Goal: Task Accomplishment & Management: Manage account settings

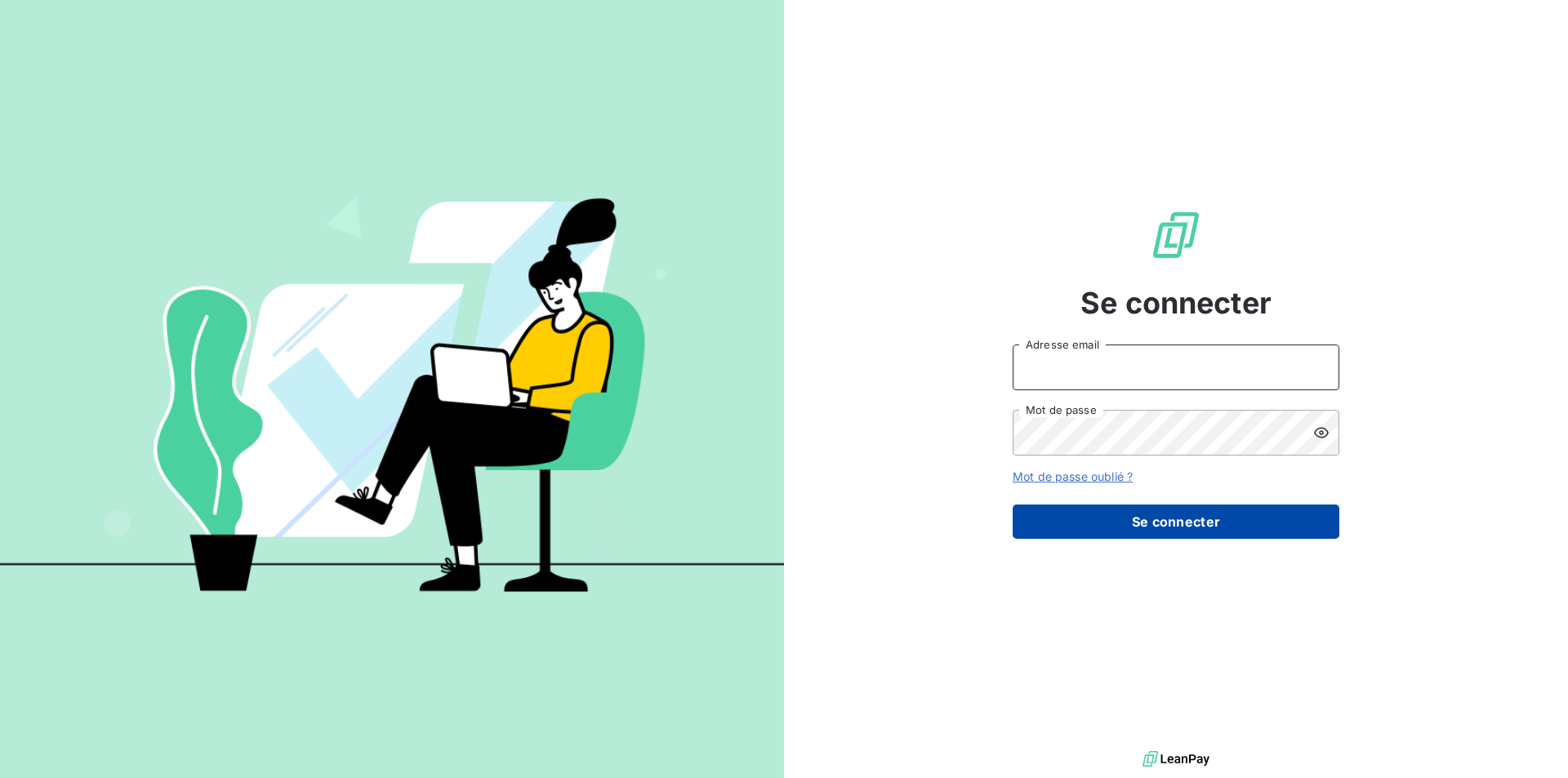
type input "[EMAIL_ADDRESS][DOMAIN_NAME]"
click at [1057, 518] on button "Se connecter" at bounding box center [1175, 521] width 327 height 35
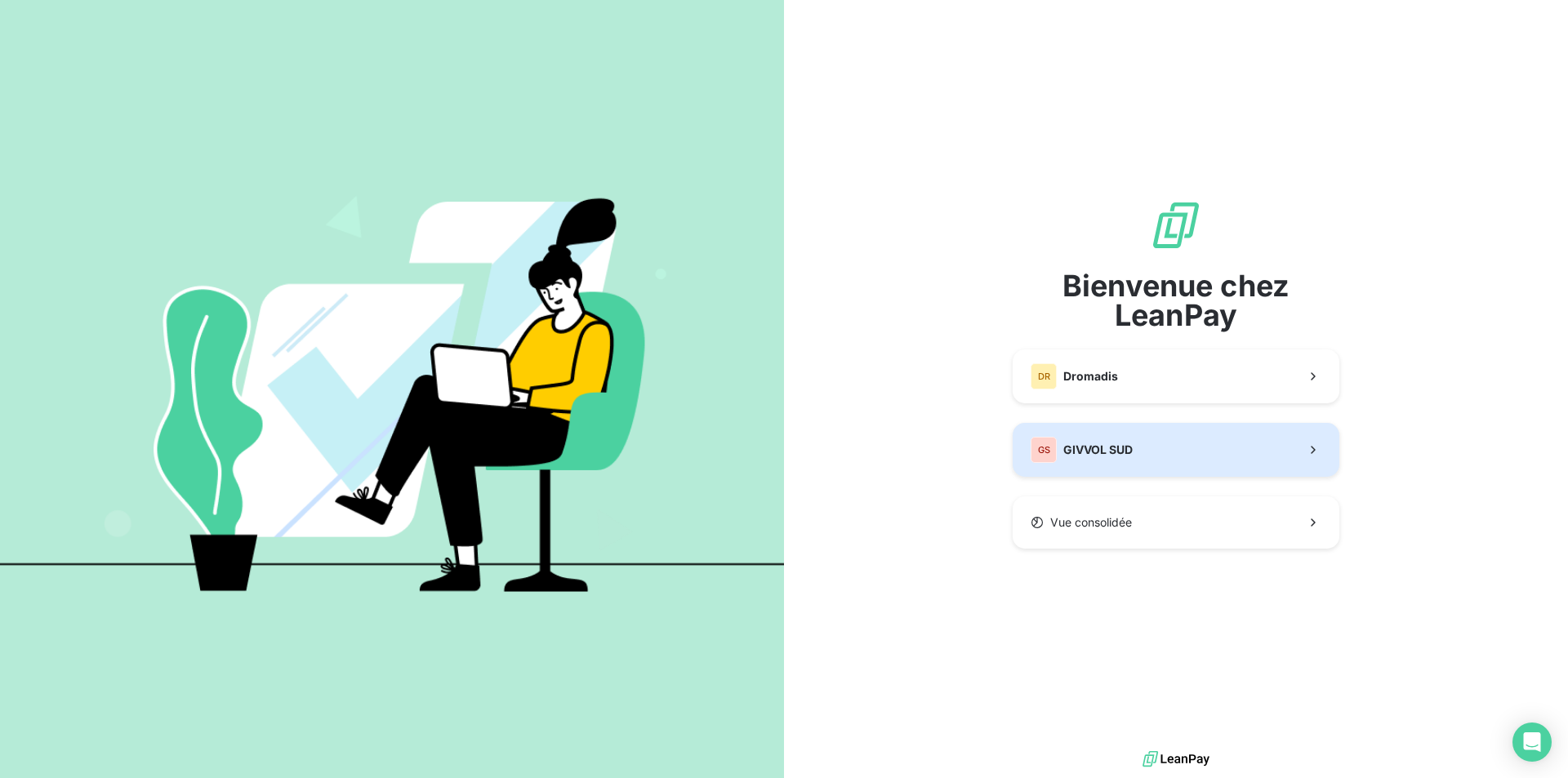
click at [1103, 450] on span "GIVVOL SUD" at bounding box center [1097, 450] width 69 height 17
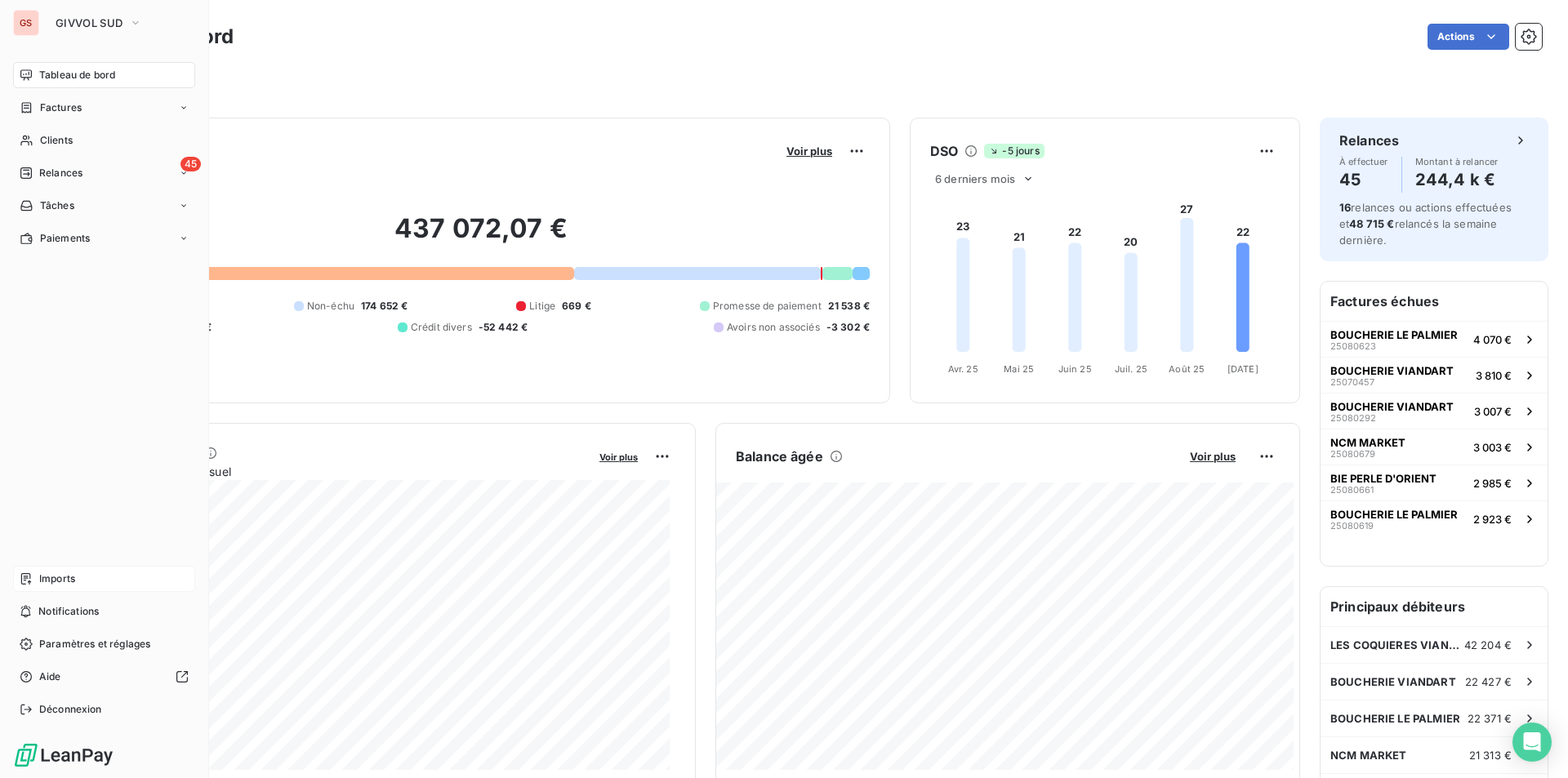
click at [55, 577] on span "Imports" at bounding box center [57, 579] width 36 height 15
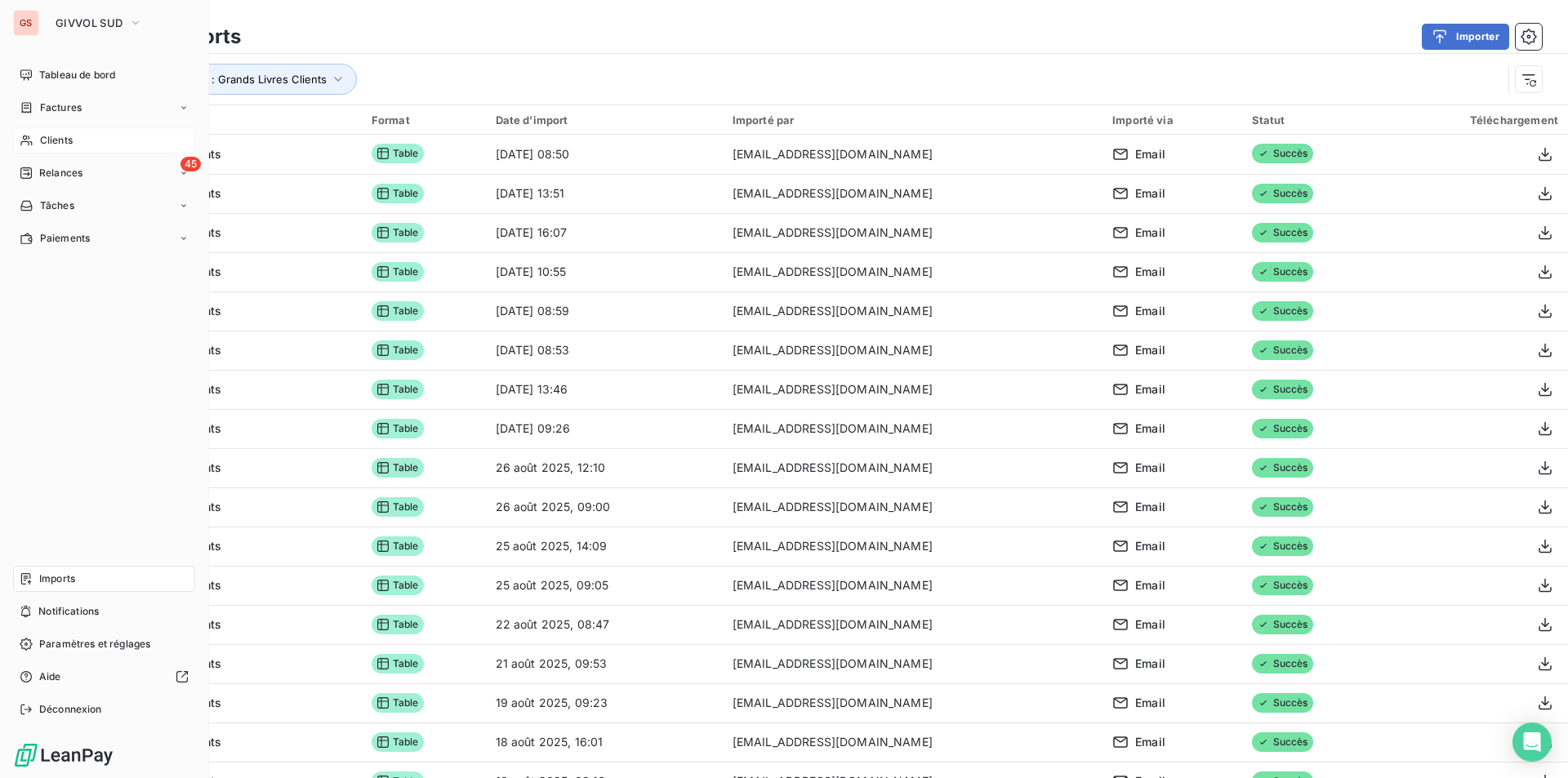
click at [59, 136] on span "Clients" at bounding box center [56, 140] width 33 height 15
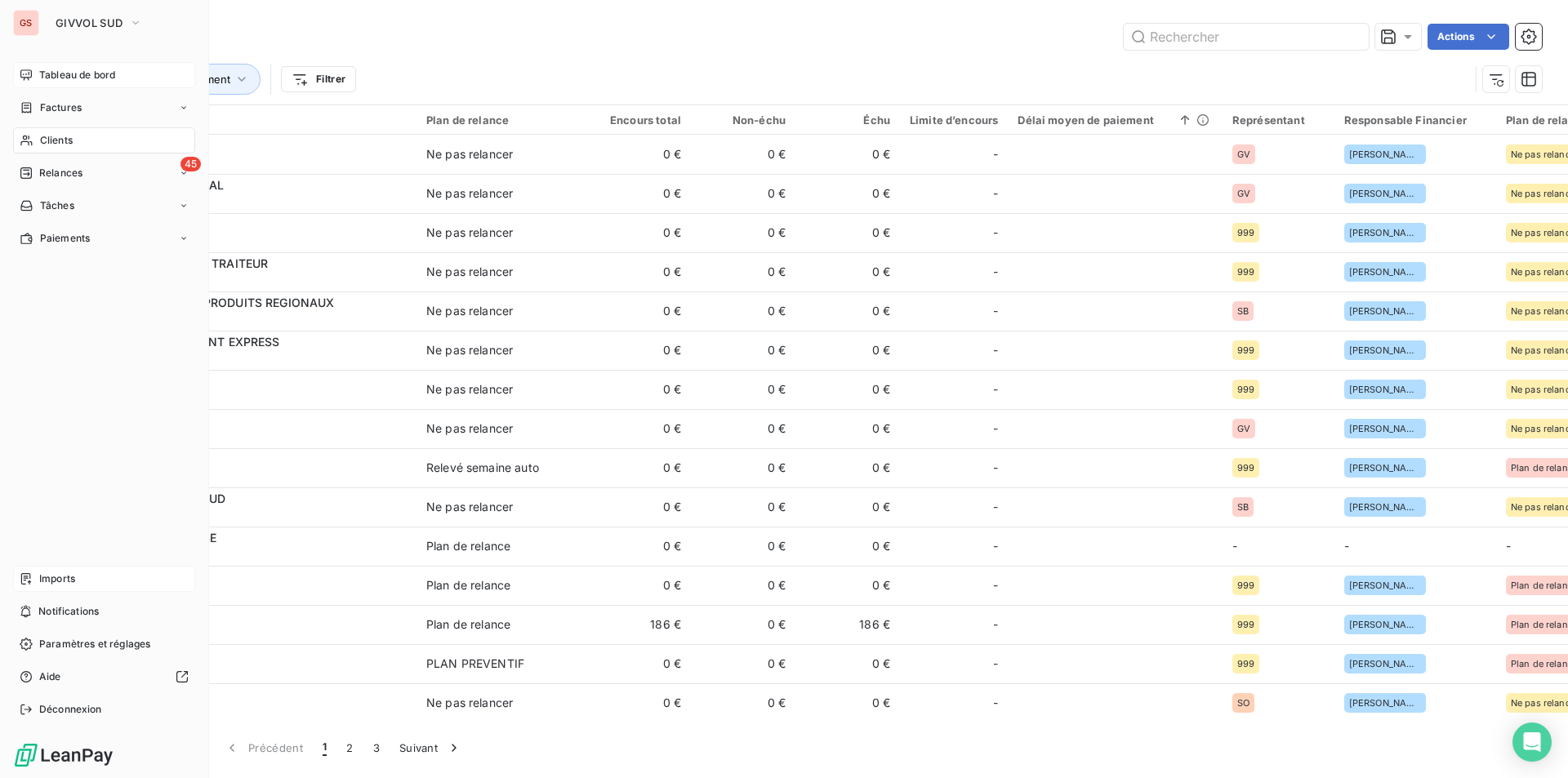
click at [76, 74] on span "Tableau de bord" at bounding box center [77, 75] width 76 height 15
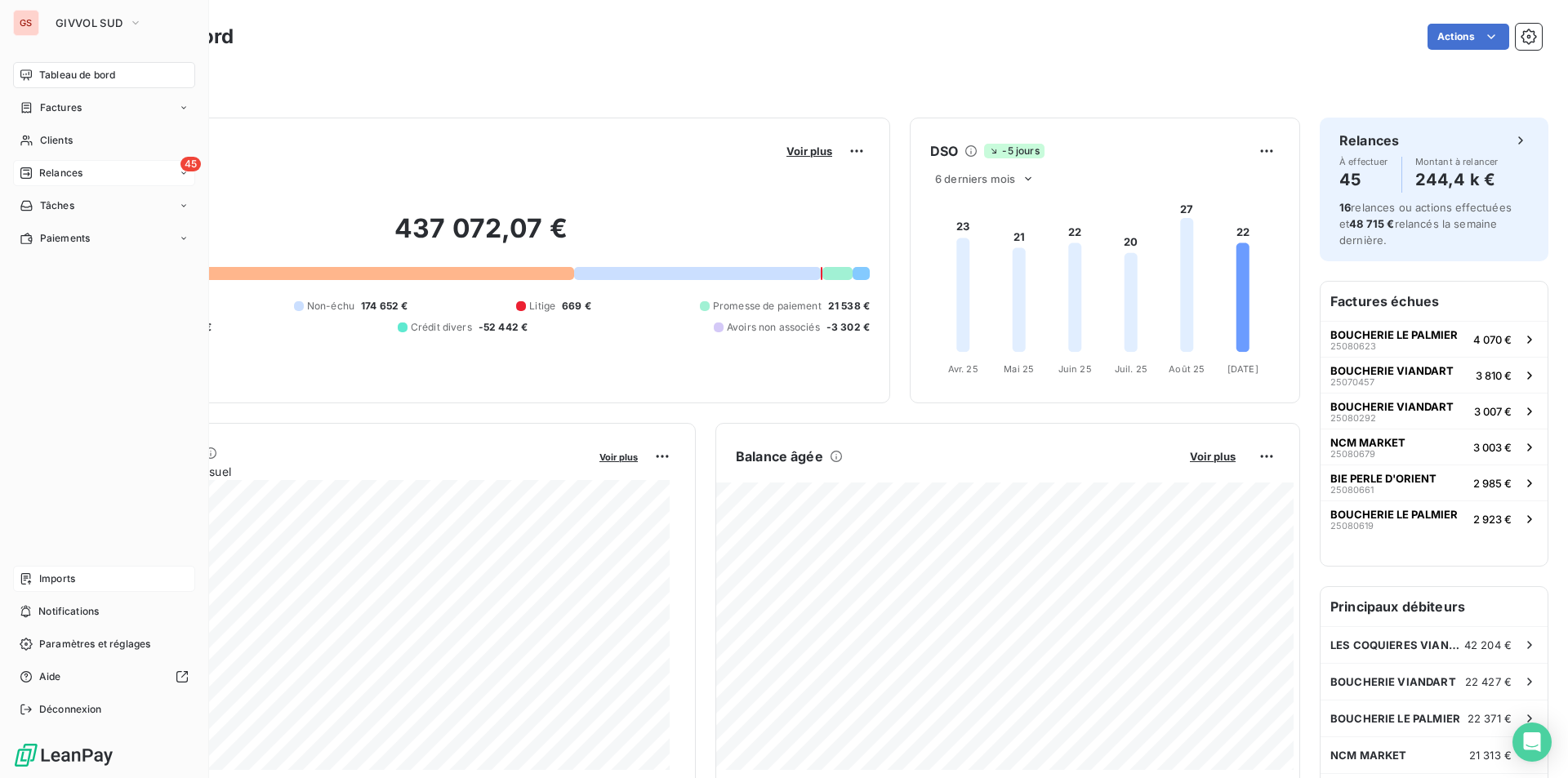
click at [39, 180] on span "Relances" at bounding box center [61, 173] width 43 height 15
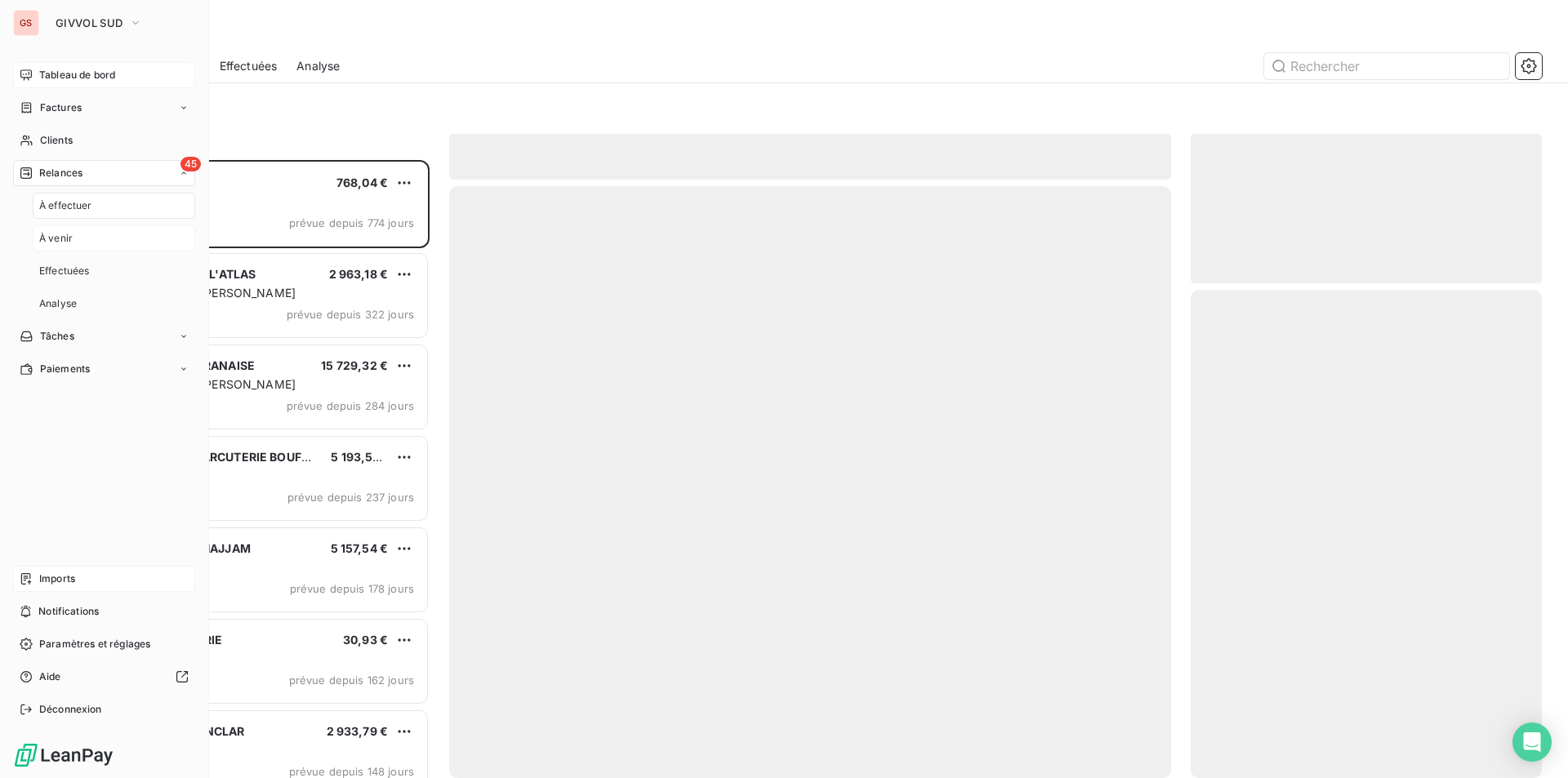
click at [92, 236] on div "À venir" at bounding box center [113, 238] width 163 height 26
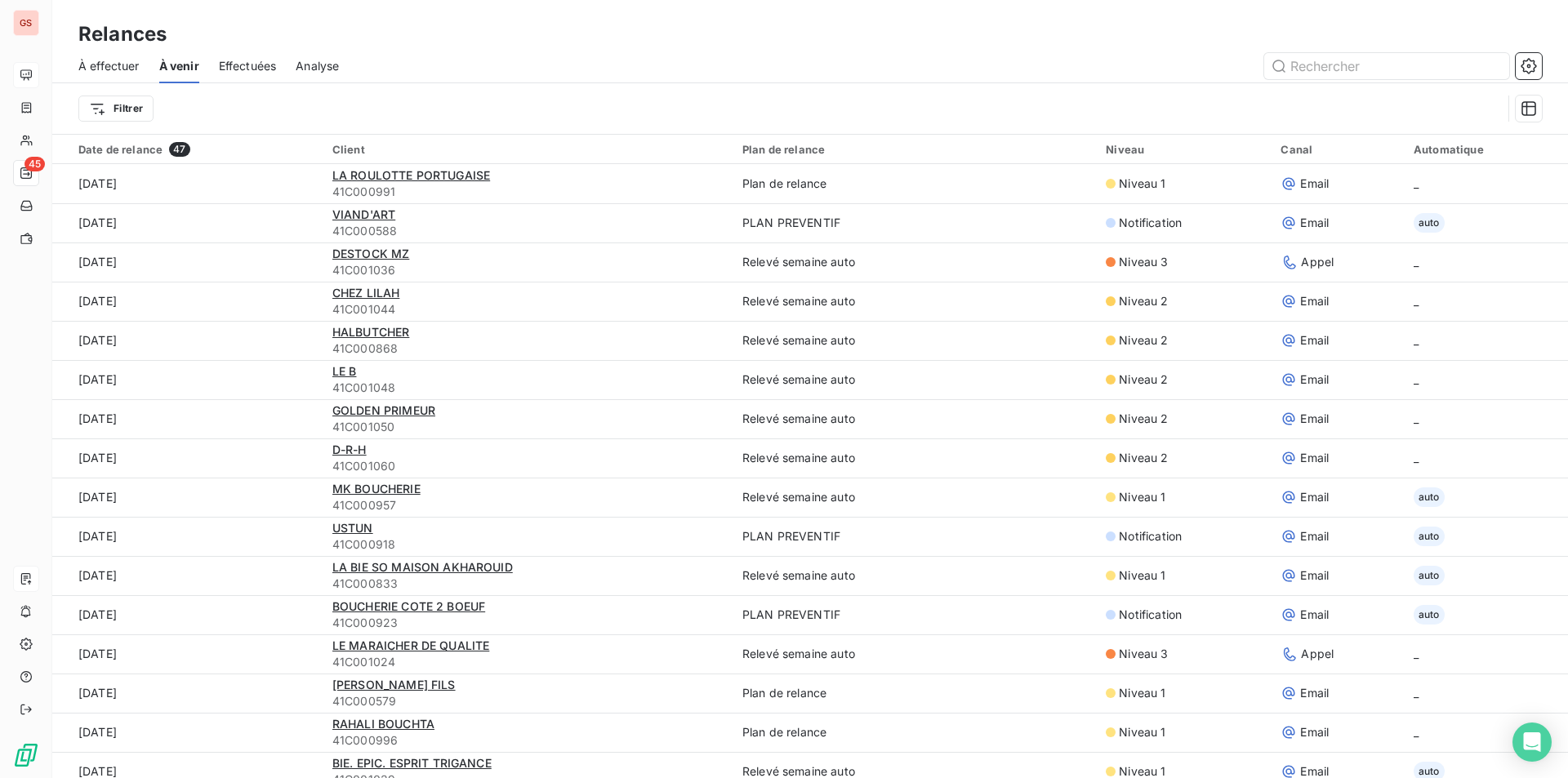
click at [240, 71] on span "Effectuées" at bounding box center [248, 66] width 58 height 17
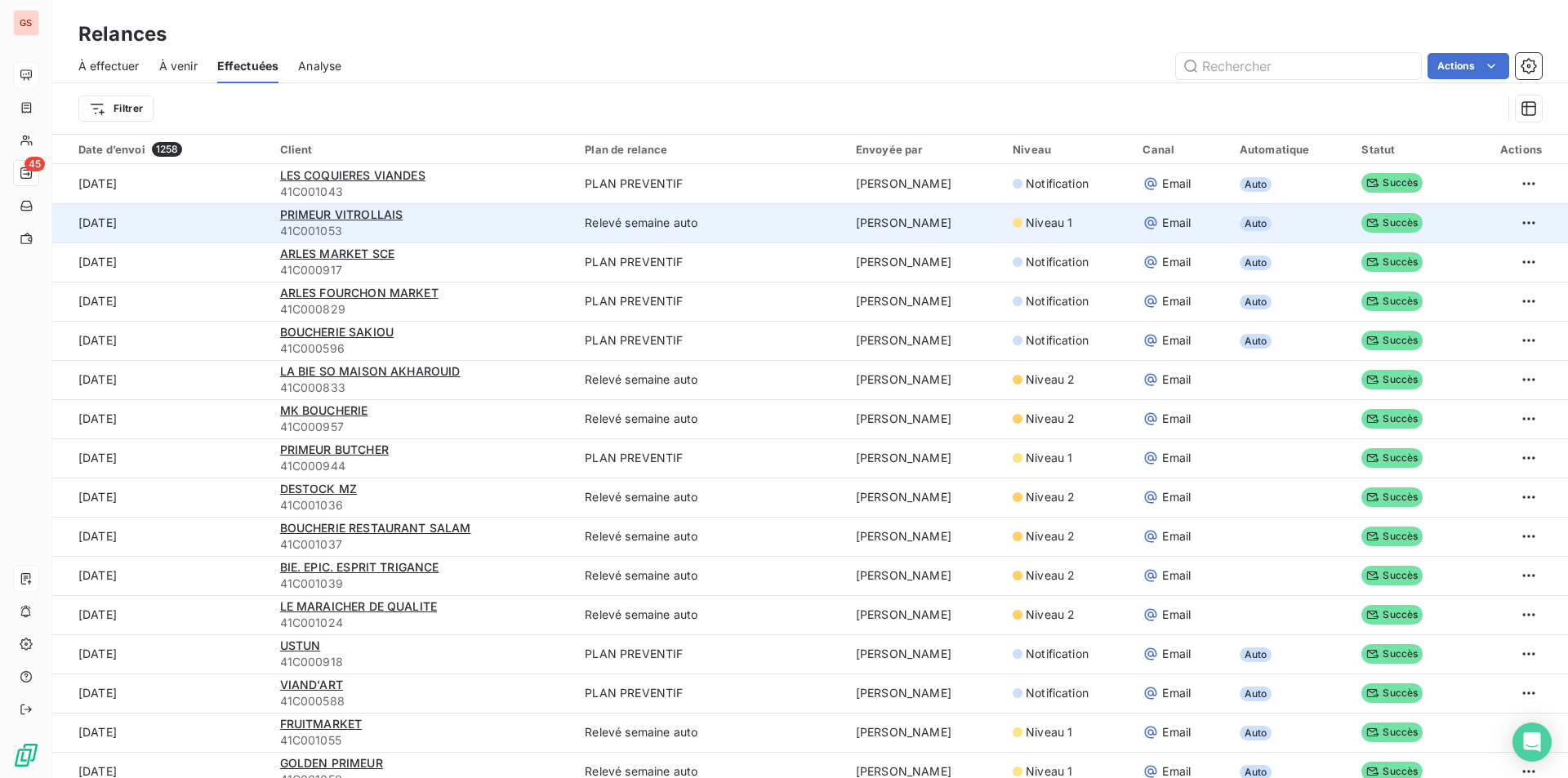
click at [1361, 214] on div "Succès" at bounding box center [1406, 223] width 91 height 21
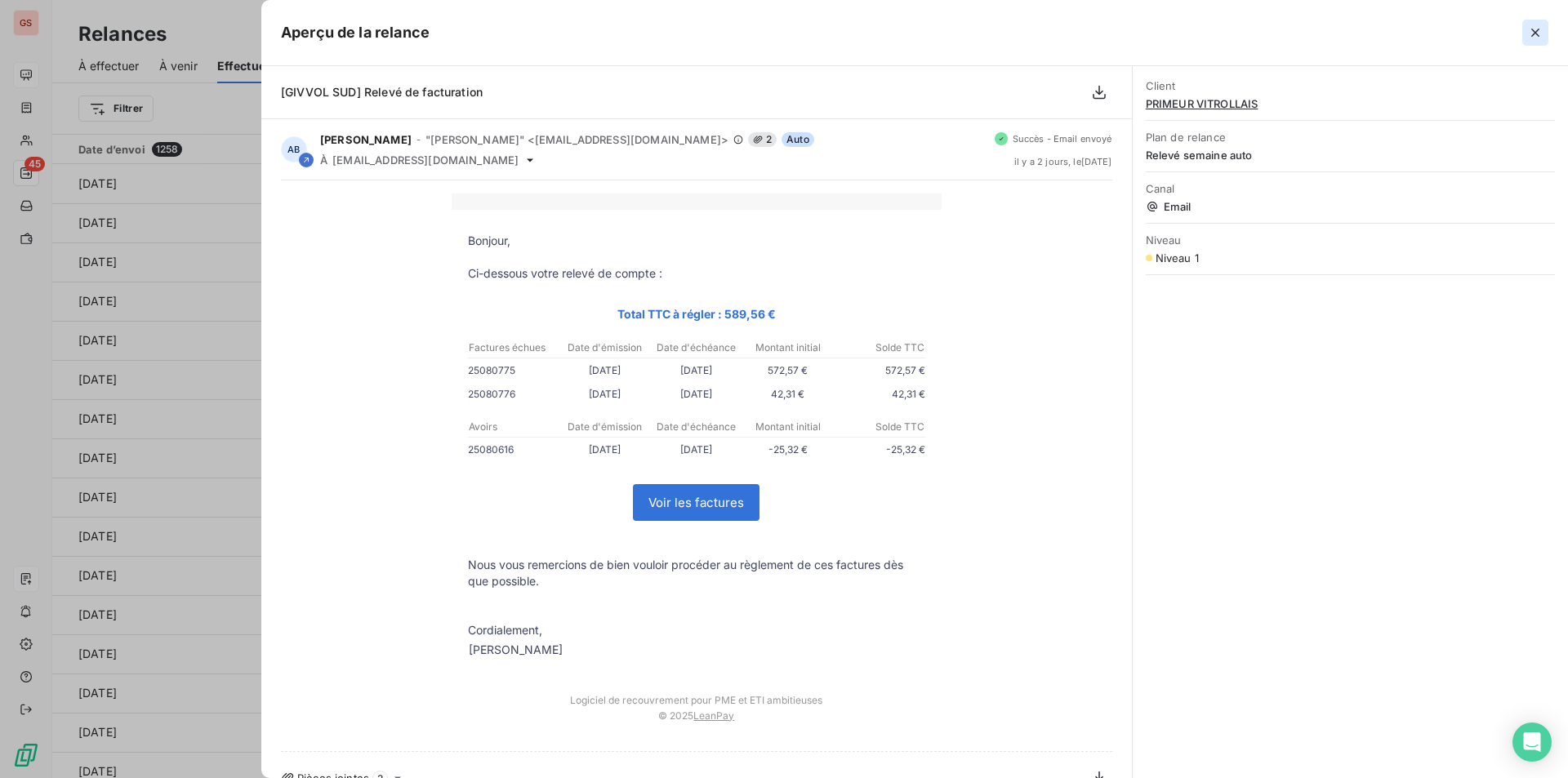
click at [1534, 34] on icon "button" at bounding box center [1534, 33] width 8 height 8
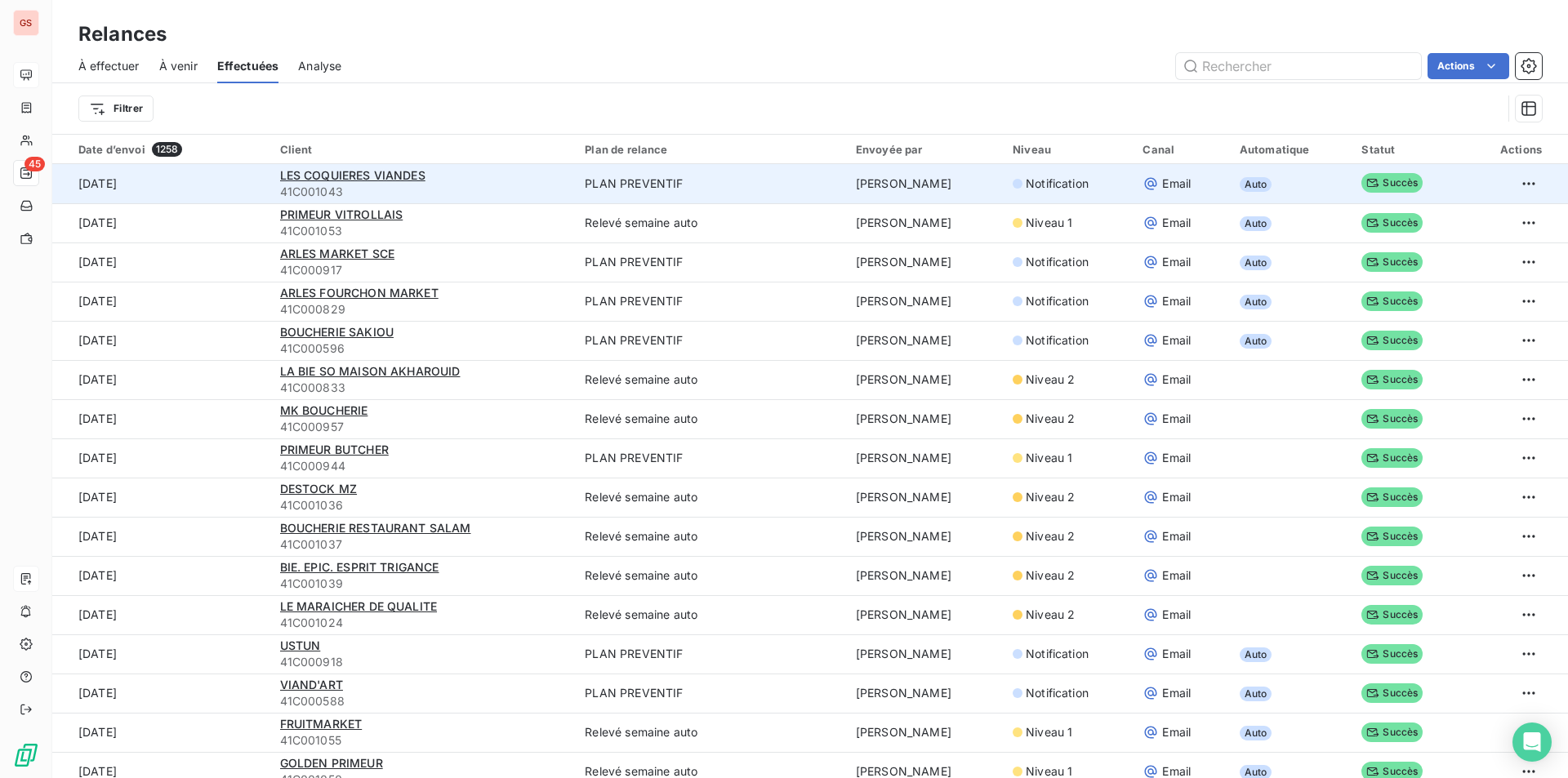
click at [1365, 179] on span "Succès" at bounding box center [1391, 183] width 61 height 20
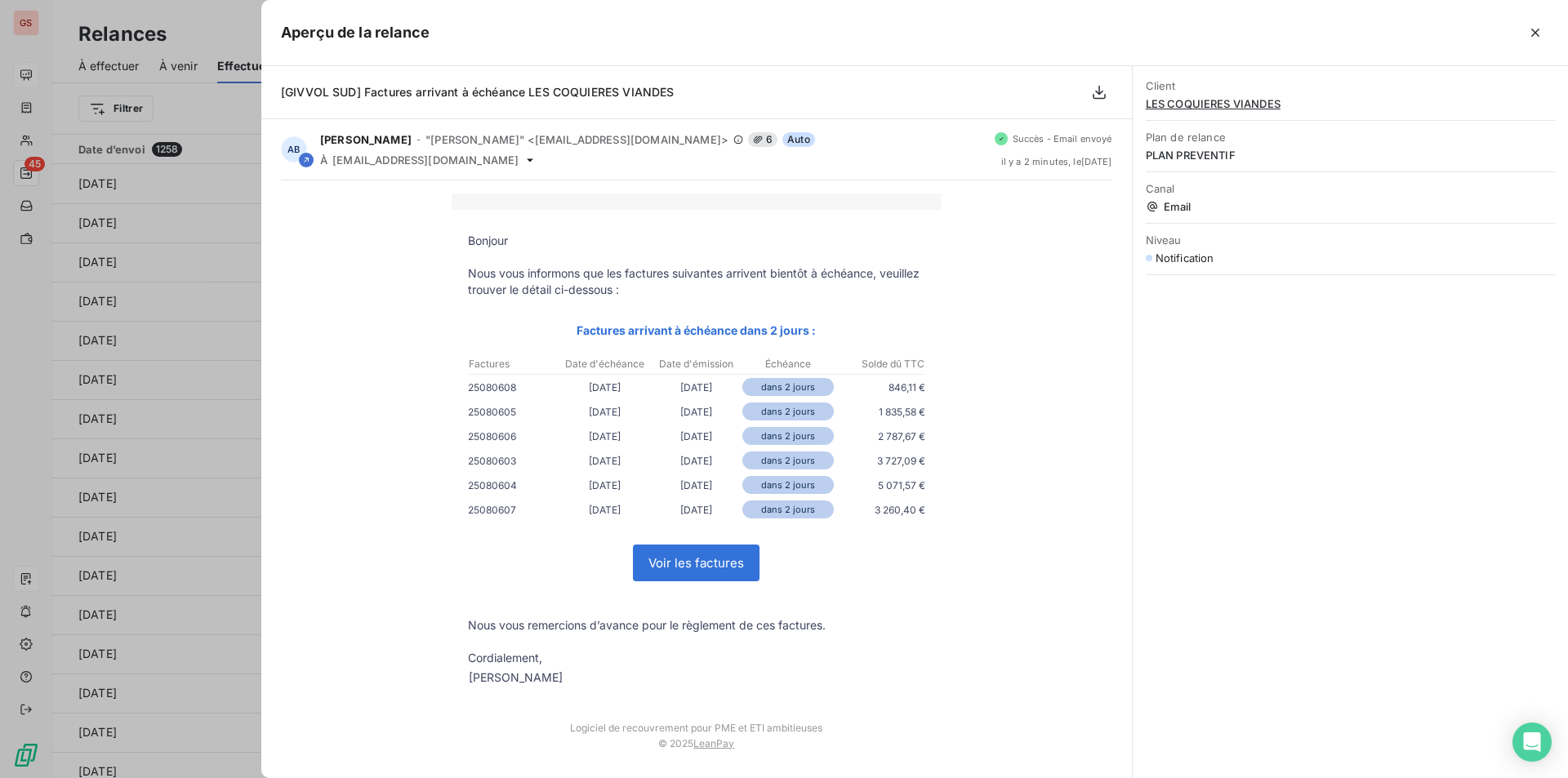
scroll to position [54, 0]
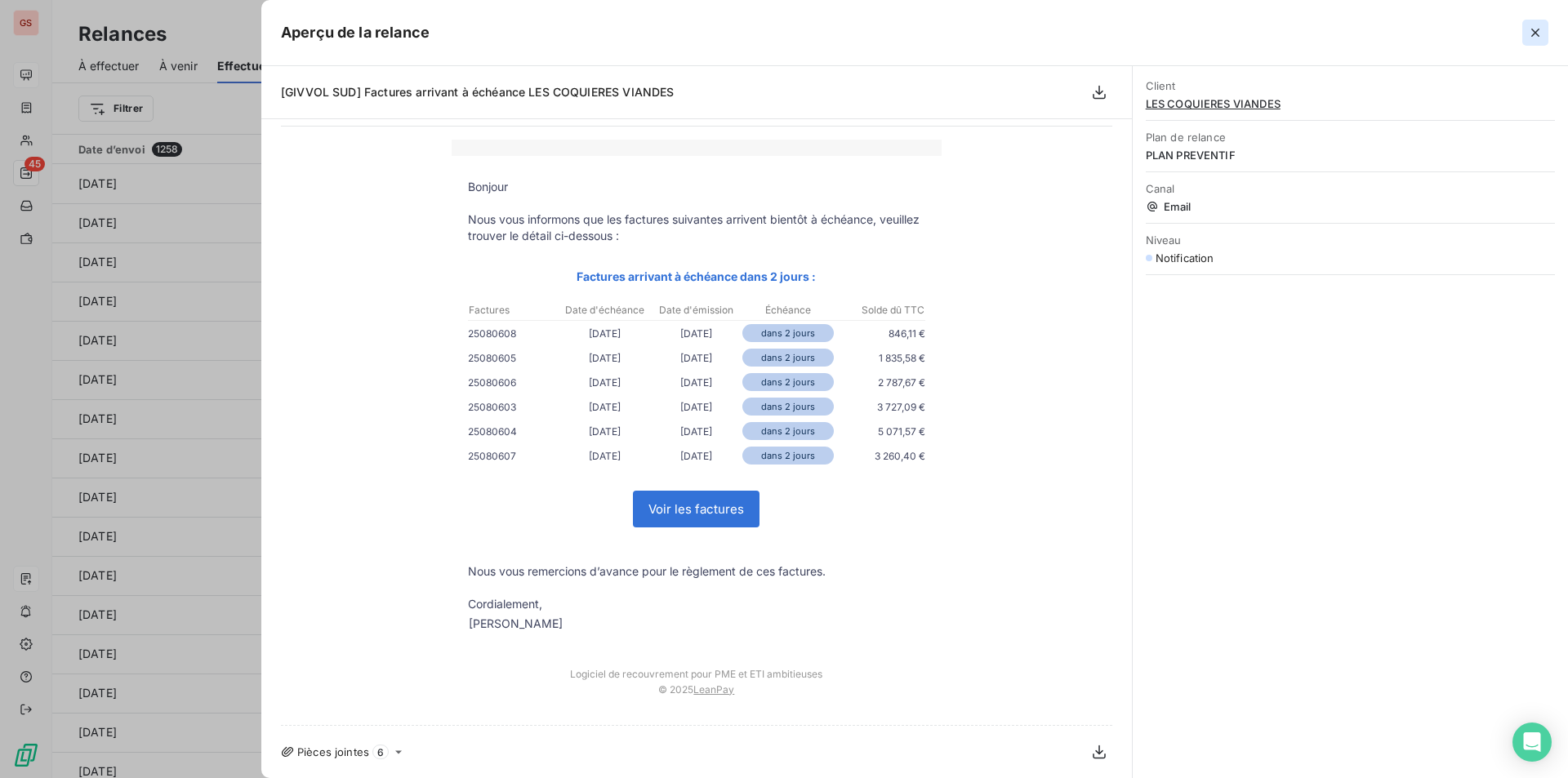
click at [1530, 33] on icon "button" at bounding box center [1534, 33] width 17 height 17
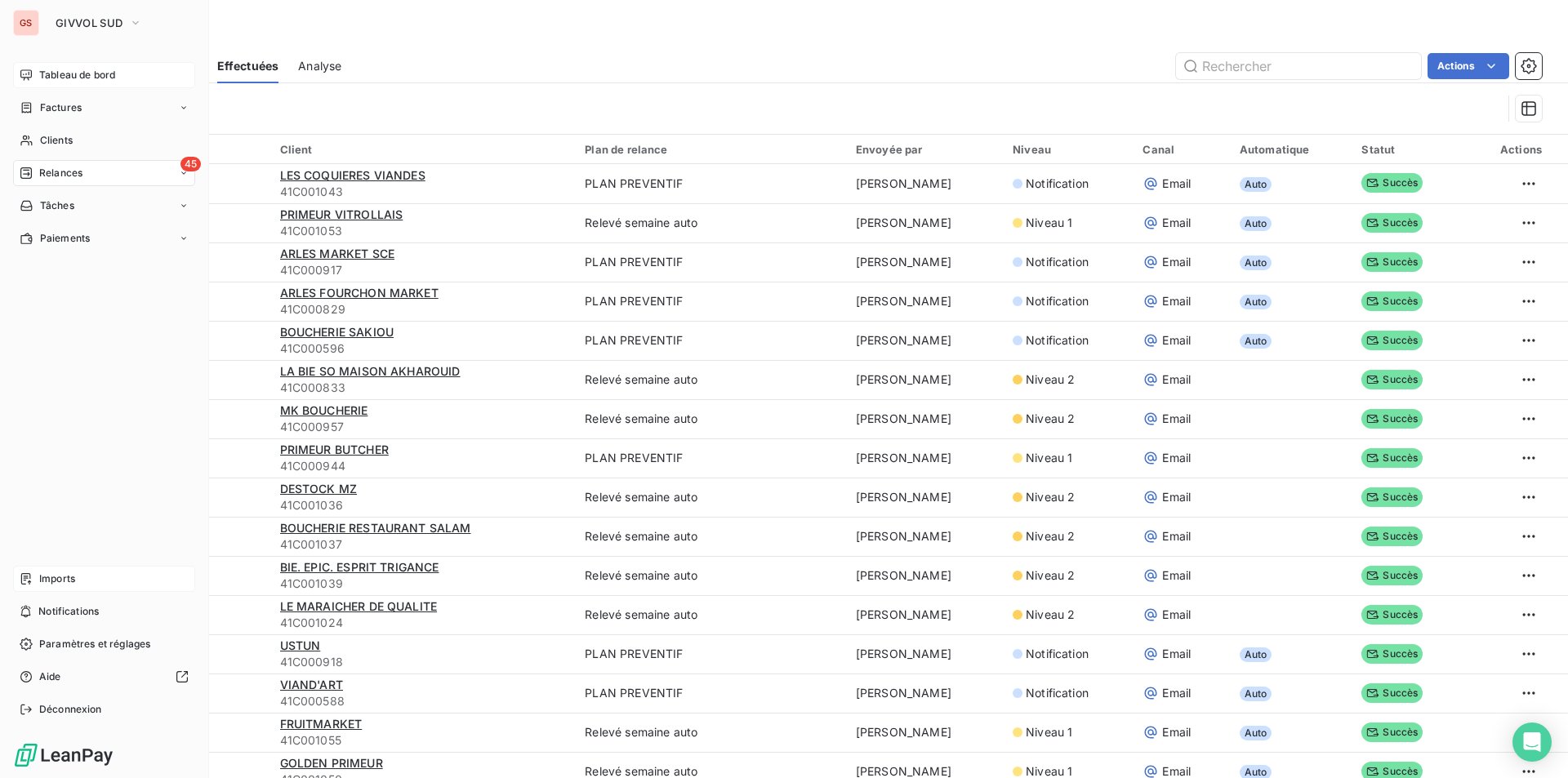
click at [36, 73] on div "Tableau de bord" at bounding box center [104, 75] width 183 height 26
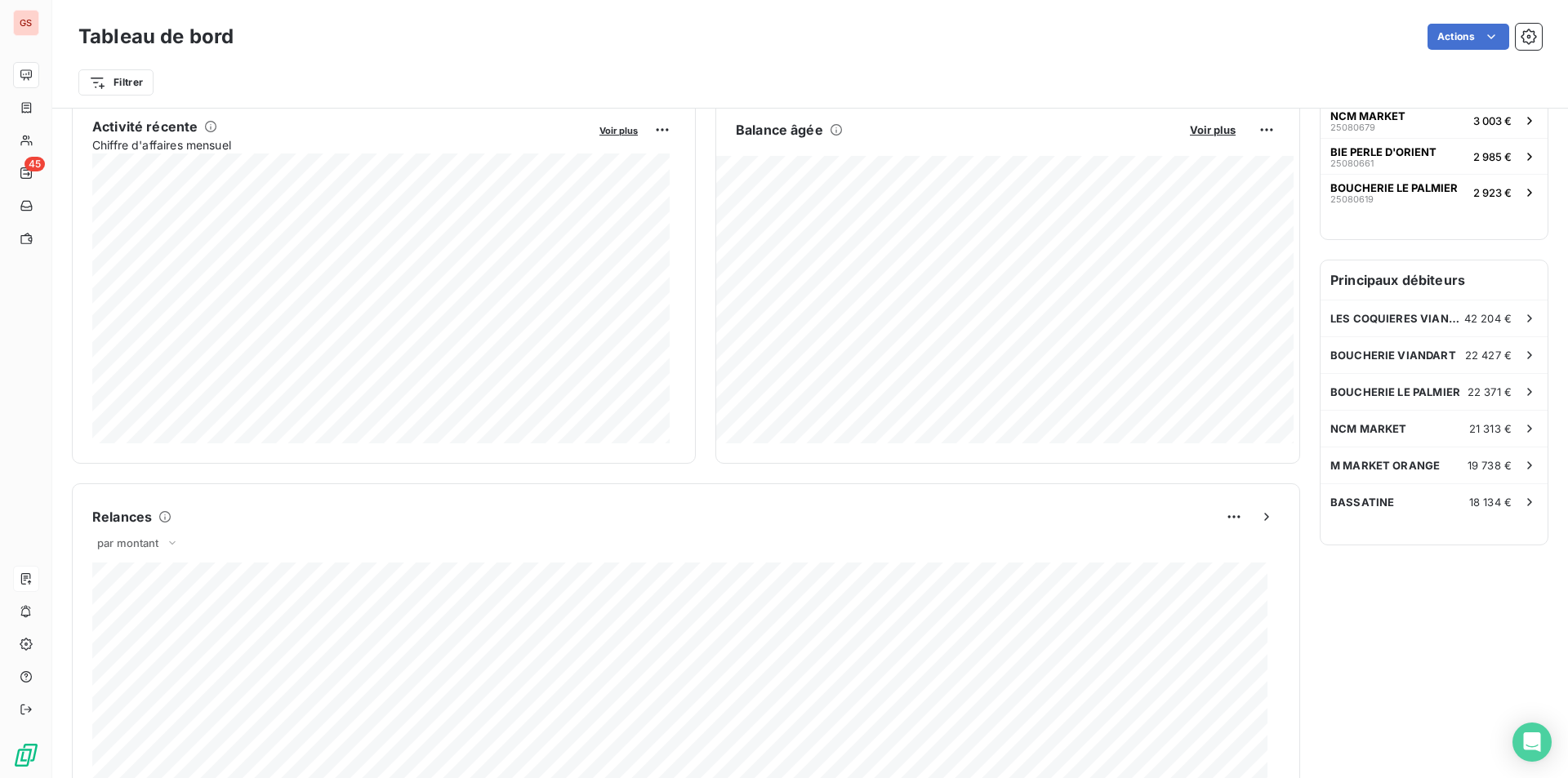
scroll to position [410, 0]
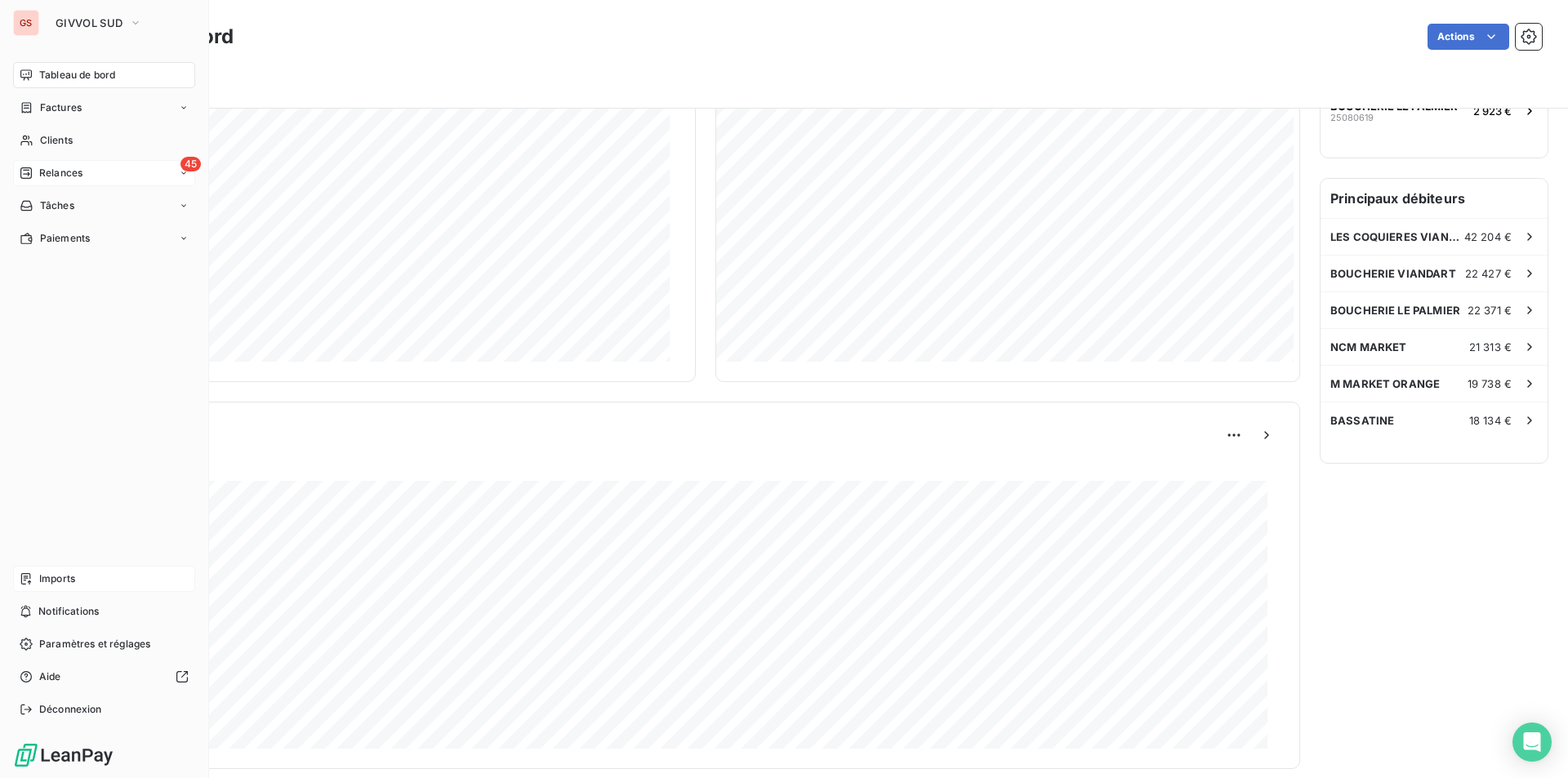
click at [40, 168] on span "Relances" at bounding box center [61, 173] width 43 height 15
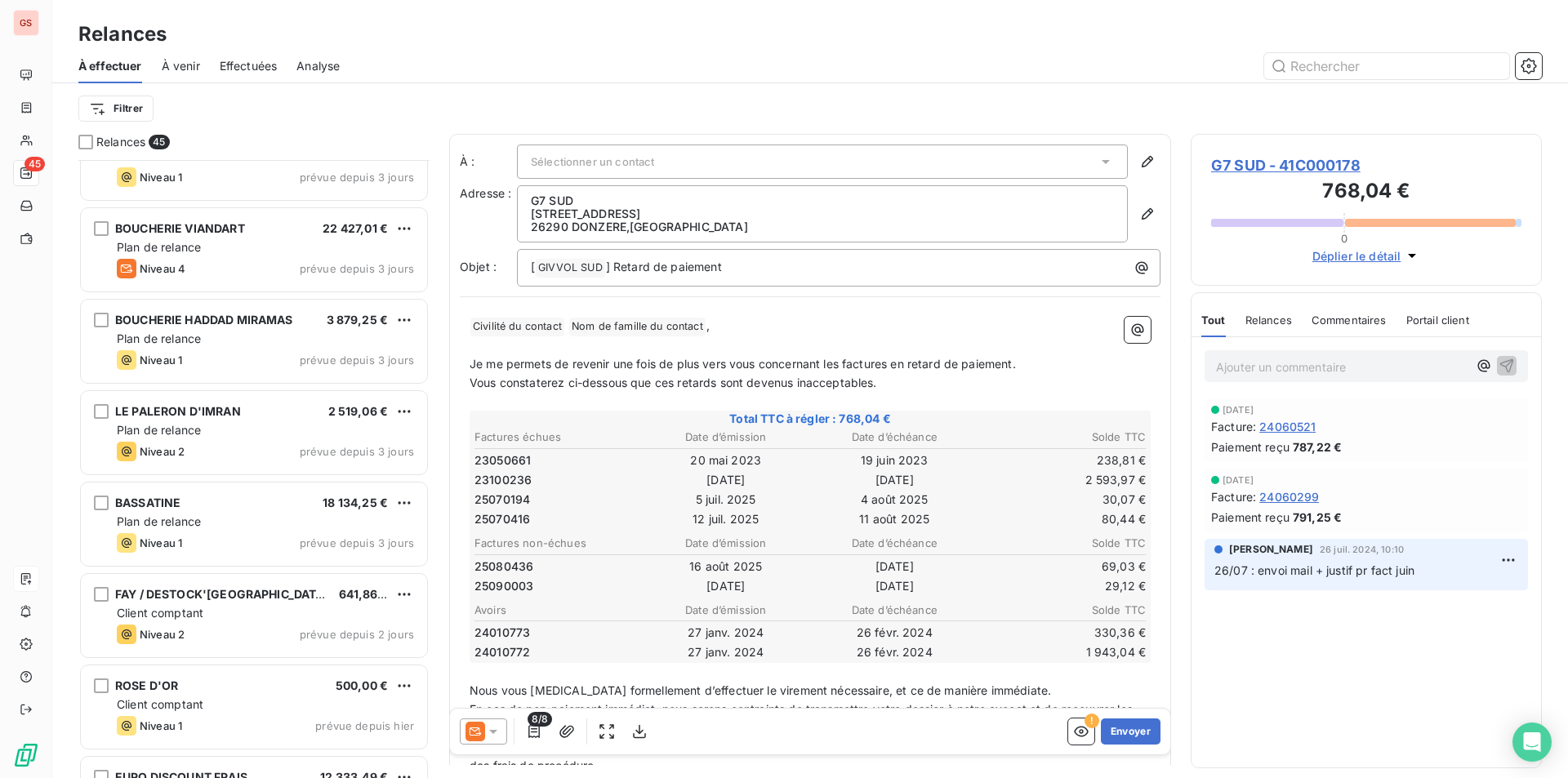
scroll to position [3499, 0]
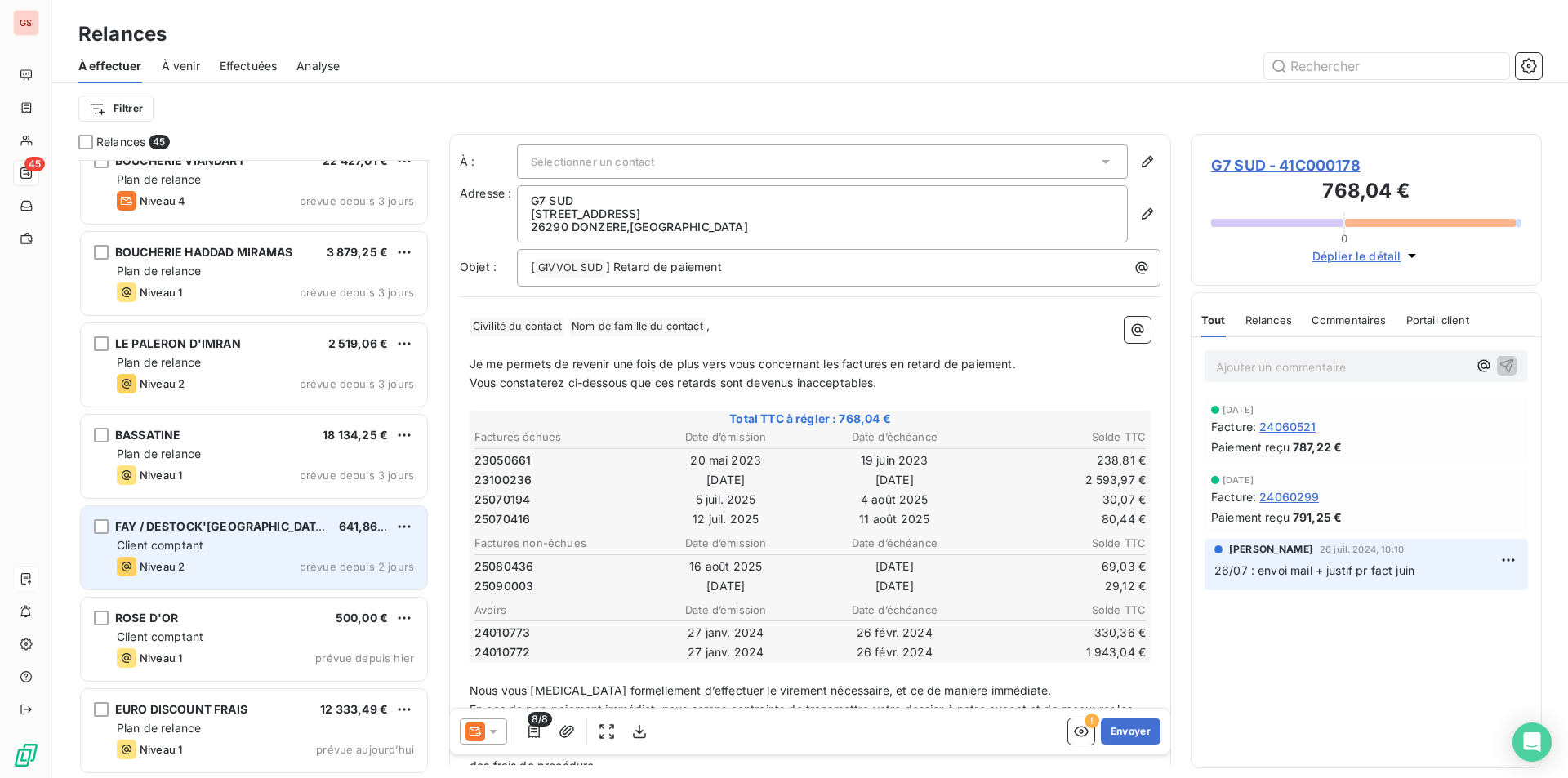
click at [231, 555] on div "FAY / DESTOCK'[GEOGRAPHIC_DATA] 641,86 € Client comptant Niveau 2 prévue depuis…" at bounding box center [254, 548] width 346 height 83
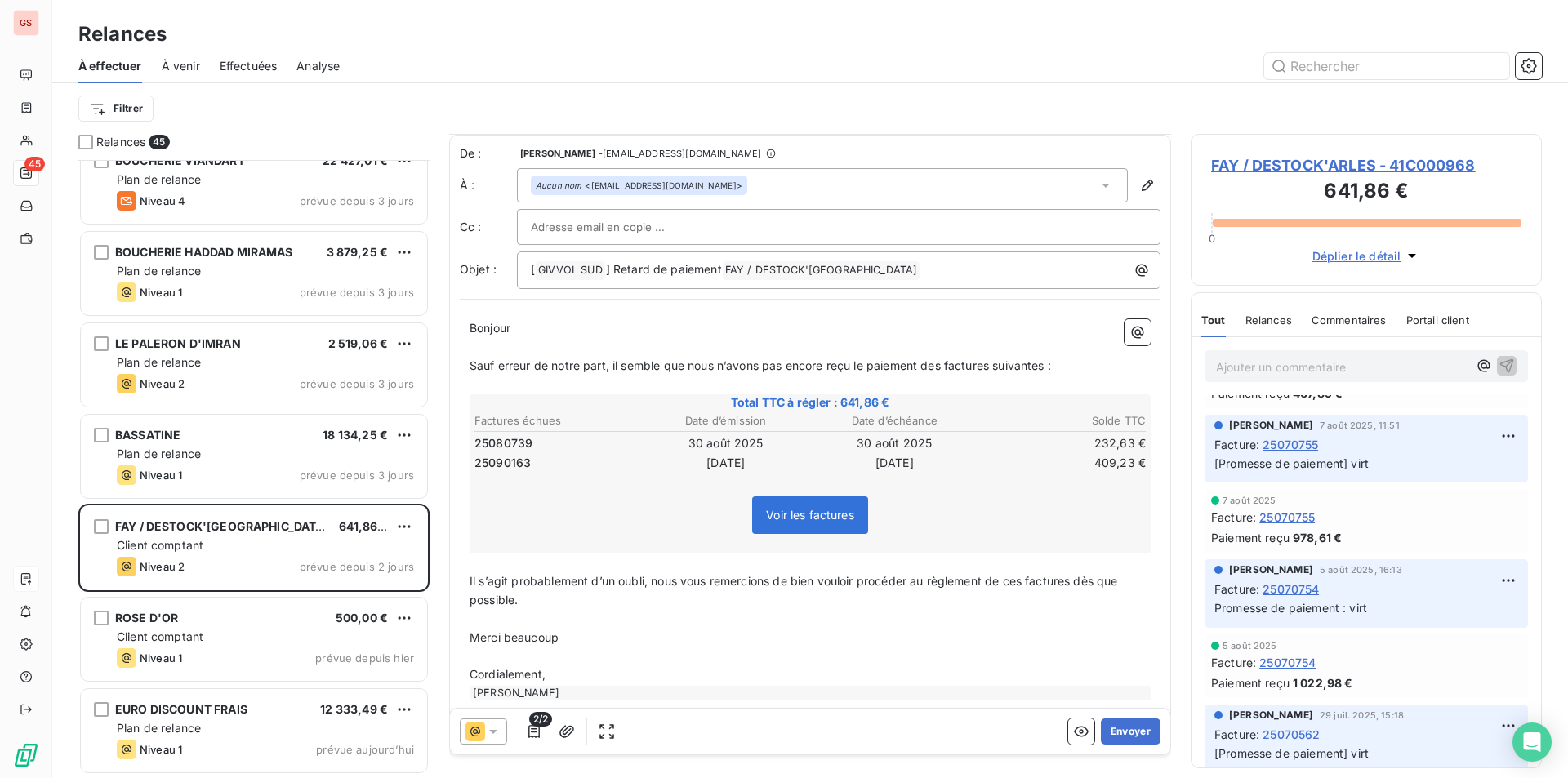
scroll to position [23, 0]
